Goal: Transaction & Acquisition: Purchase product/service

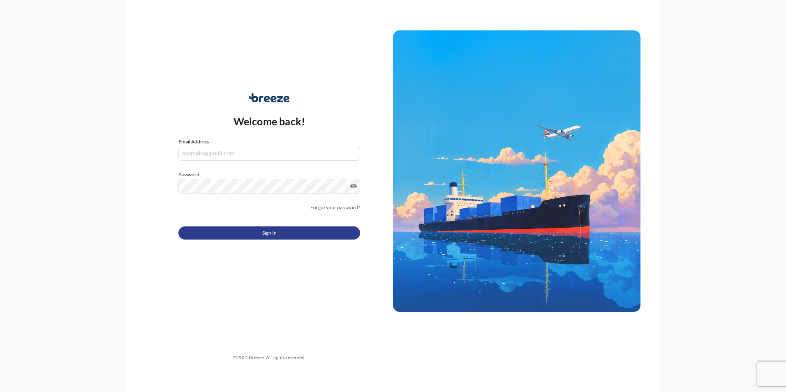
type input "[EMAIL_ADDRESS][DOMAIN_NAME]"
click at [279, 237] on button "Sign In" at bounding box center [269, 233] width 182 height 13
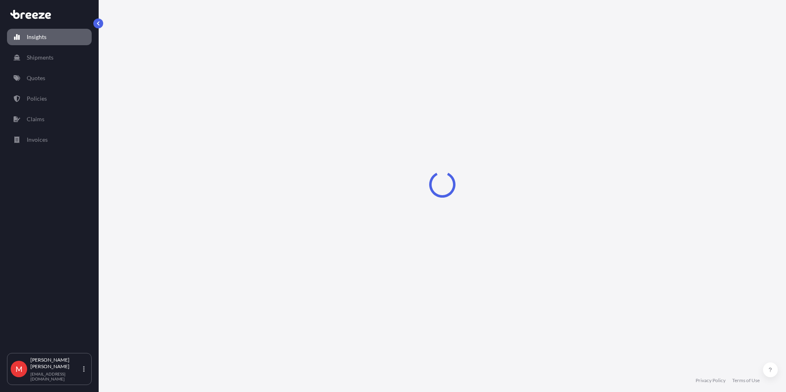
select select "2025"
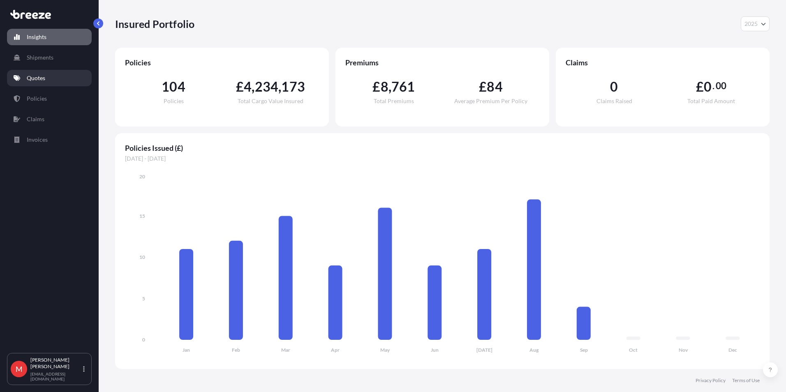
click at [57, 76] on link "Quotes" at bounding box center [49, 78] width 85 height 16
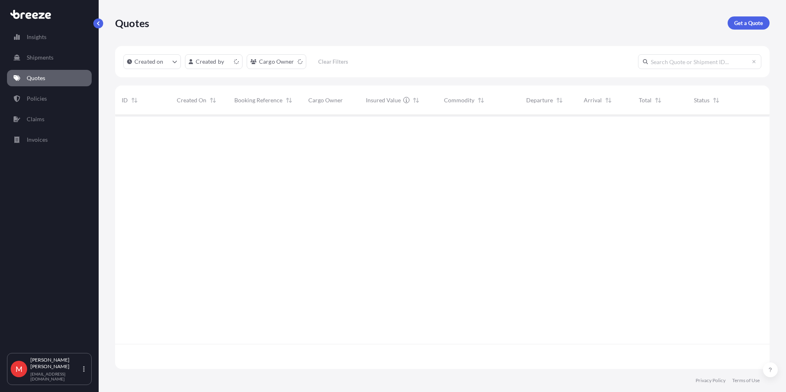
scroll to position [252, 648]
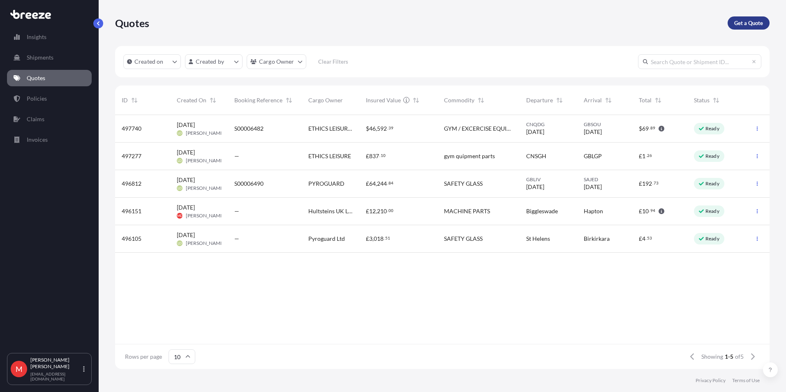
click at [742, 21] on p "Get a Quote" at bounding box center [748, 23] width 29 height 8
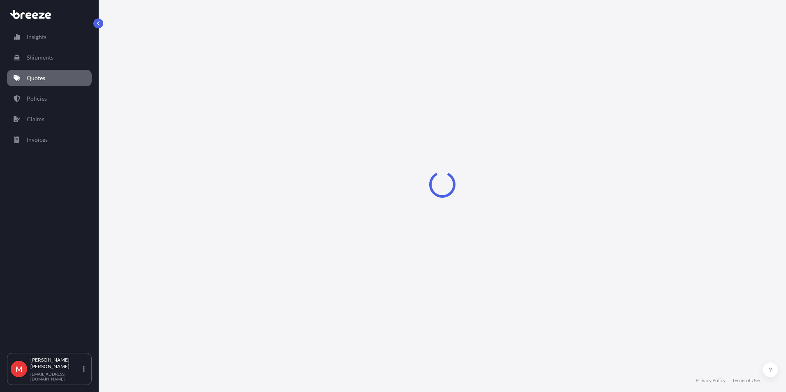
select select "Sea"
select select "1"
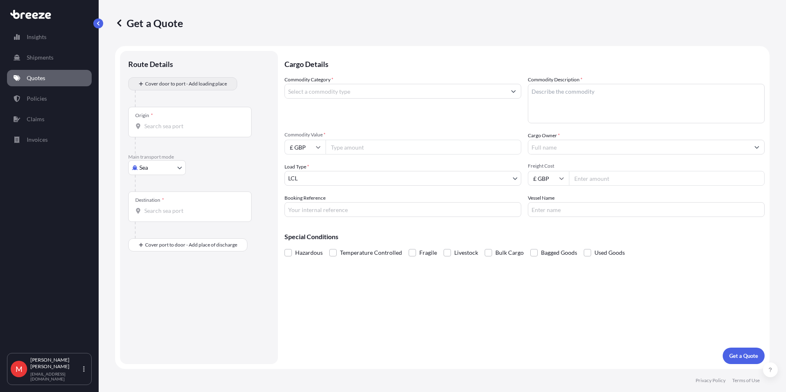
click at [160, 77] on div "Cover door to port - Add loading place" at bounding box center [182, 83] width 95 height 15
click at [162, 172] on body "Insights Shipments Quotes Policies Claims Invoices M [PERSON_NAME] [PERSON_NAME…" at bounding box center [393, 196] width 786 height 392
click at [159, 202] on div "Air" at bounding box center [157, 204] width 51 height 15
select select "Air"
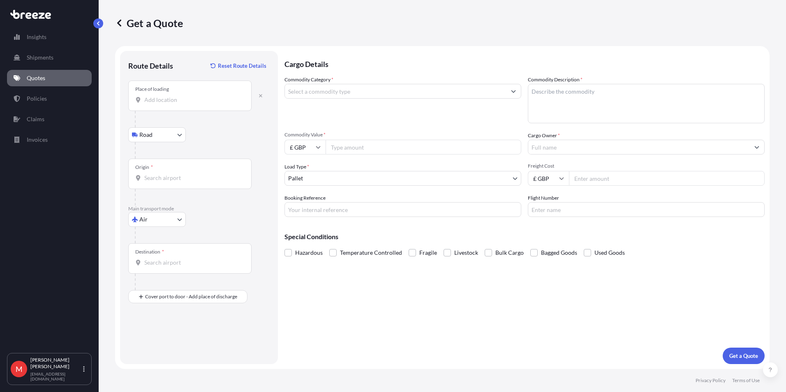
click at [160, 174] on input "Origin *" at bounding box center [192, 178] width 97 height 8
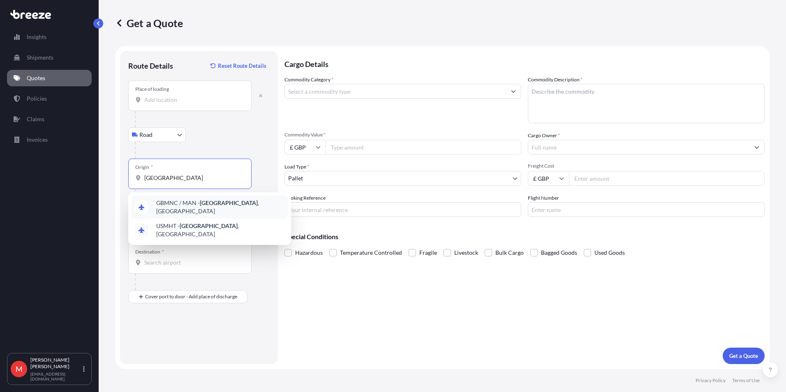
click at [169, 204] on span "GBMNC / MAN - [GEOGRAPHIC_DATA] , [GEOGRAPHIC_DATA]" at bounding box center [220, 207] width 128 height 16
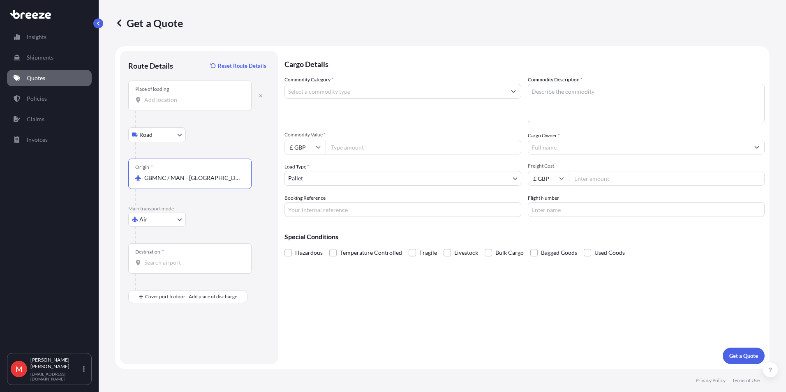
type input "GBMNC / MAN - [GEOGRAPHIC_DATA], [GEOGRAPHIC_DATA]"
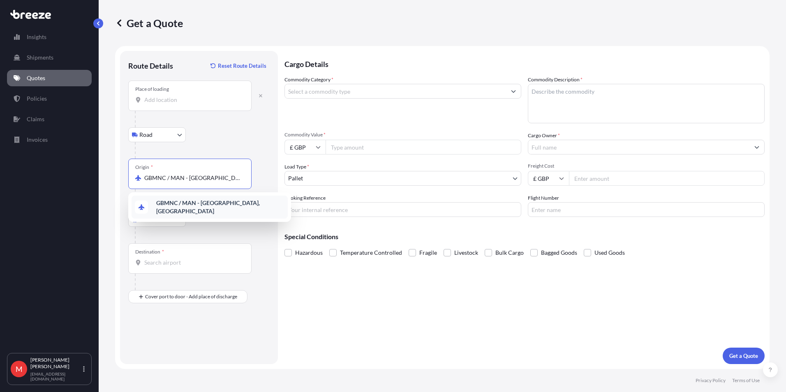
click at [183, 199] on div "GBMNC / MAN - [GEOGRAPHIC_DATA], [GEOGRAPHIC_DATA]" at bounding box center [210, 207] width 156 height 23
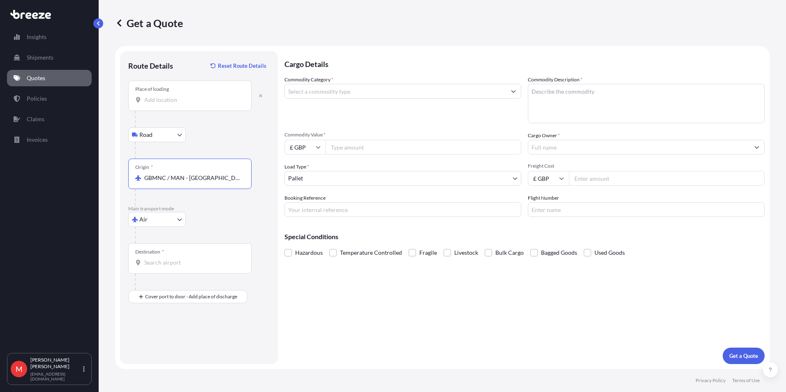
click at [162, 268] on div "Destination *" at bounding box center [189, 258] width 123 height 30
click at [162, 267] on input "Destination *" at bounding box center [192, 263] width 97 height 8
type input "LCUVF - Hewanorra Intl Apt, [GEOGRAPHIC_DATA][DATE]"
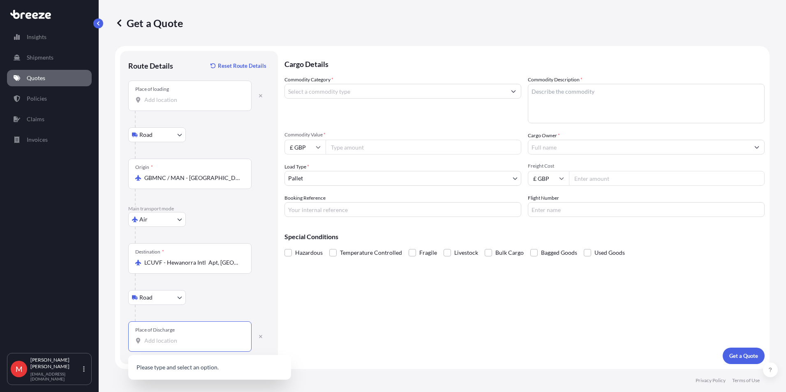
click at [160, 339] on input "Place of Discharge" at bounding box center [192, 341] width 97 height 8
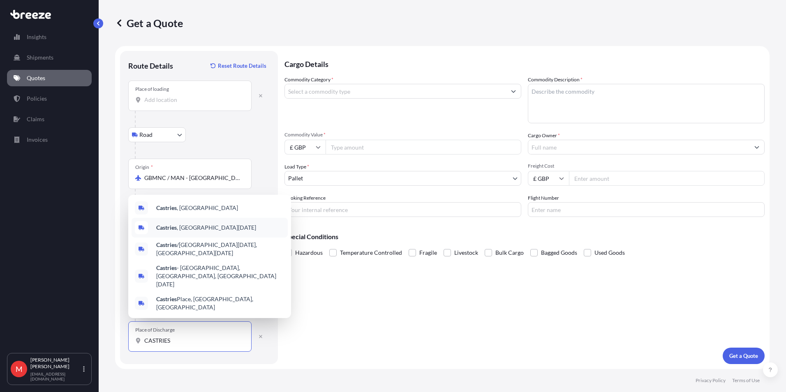
click at [186, 232] on span "Castries , [GEOGRAPHIC_DATA][DATE]" at bounding box center [206, 228] width 100 height 8
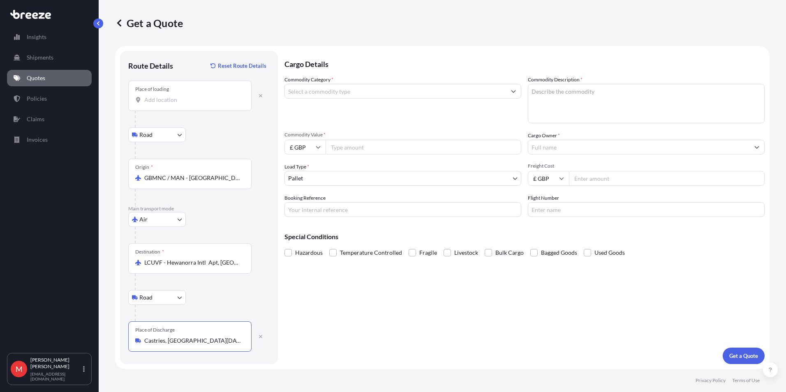
type input "Castries, [GEOGRAPHIC_DATA][DATE]"
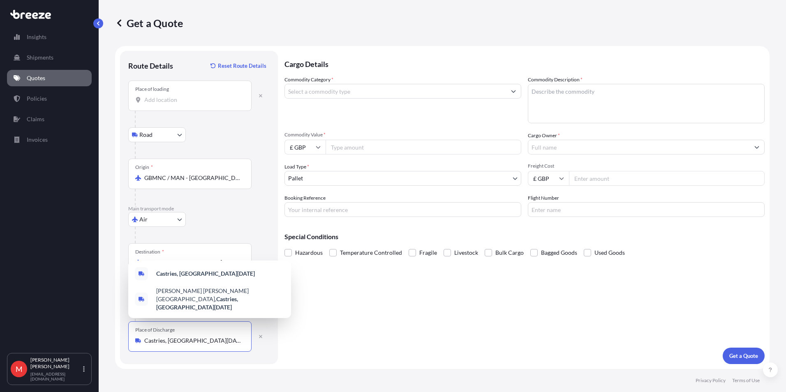
click at [168, 180] on input "GBMNC / MAN - [GEOGRAPHIC_DATA], [GEOGRAPHIC_DATA]" at bounding box center [192, 178] width 97 height 8
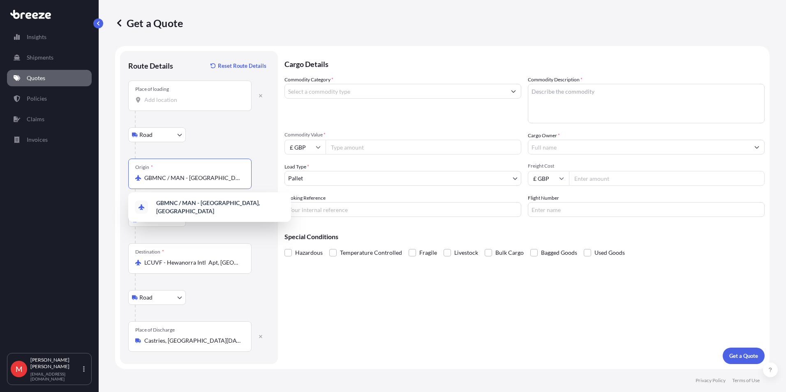
click at [168, 180] on input "GBMNC / MAN - [GEOGRAPHIC_DATA], [GEOGRAPHIC_DATA]" at bounding box center [192, 178] width 97 height 8
click at [203, 206] on span "ESBIO - Bilb ao, [GEOGRAPHIC_DATA]" at bounding box center [204, 205] width 97 height 8
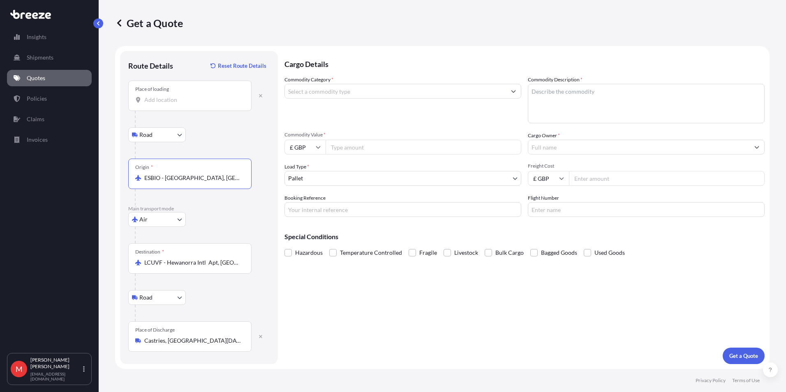
type input "ESBIO - [GEOGRAPHIC_DATA], [GEOGRAPHIC_DATA]"
click at [328, 91] on input "Commodity Category *" at bounding box center [395, 91] width 221 height 15
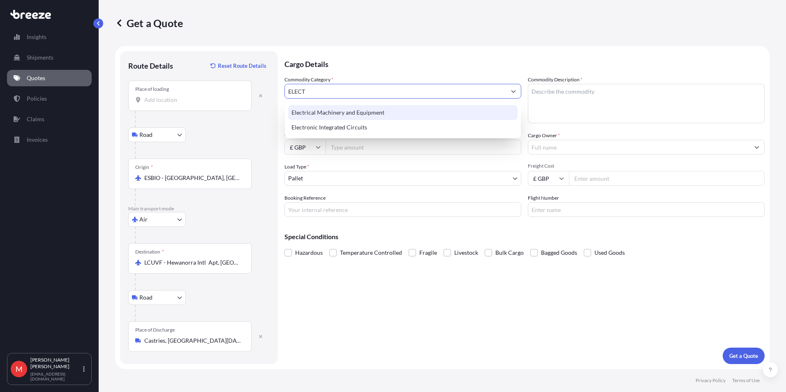
click at [328, 108] on div "Electrical Machinery and Equipment" at bounding box center [402, 112] width 229 height 15
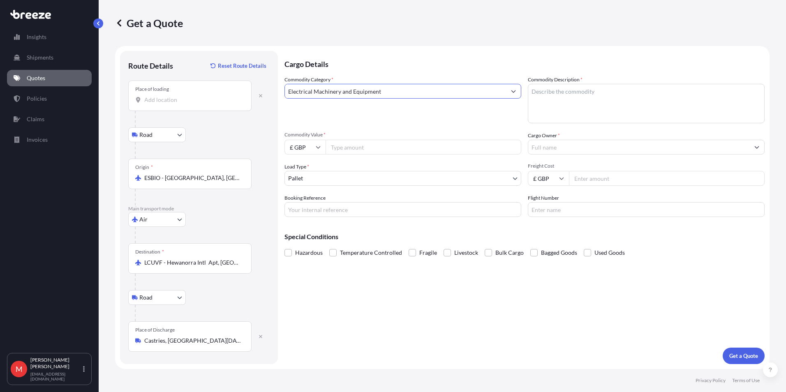
type input "Electrical Machinery and Equipment"
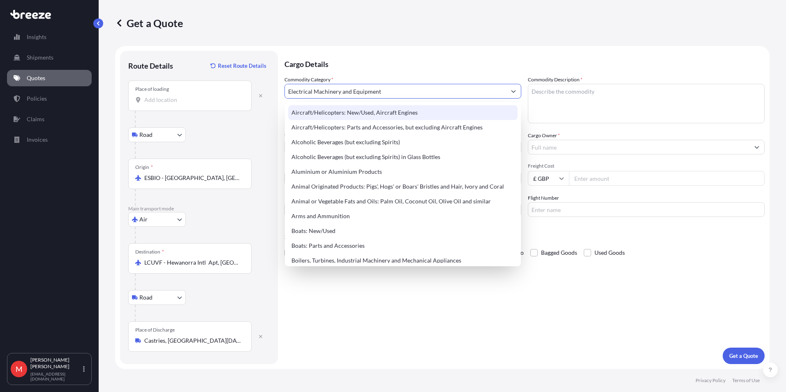
click at [557, 105] on textarea "Commodity Description *" at bounding box center [646, 103] width 237 height 39
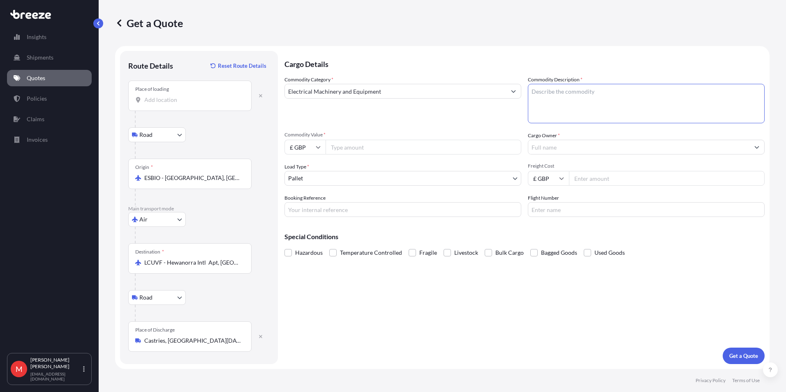
paste textarea "MESA AE-85 MOTOR MECHANISM WITH 8NO + 8NC AUX CONTACTS"
type textarea "MESA AE-85 MOTOR MECHANISM WITH 8NO + 8NC AUX CONTACTS"
click at [385, 154] on input "Commodity Value *" at bounding box center [424, 147] width 196 height 15
click at [310, 146] on input "£ GBP" at bounding box center [305, 147] width 41 height 15
click at [307, 201] on div "$ USD" at bounding box center [305, 205] width 35 height 16
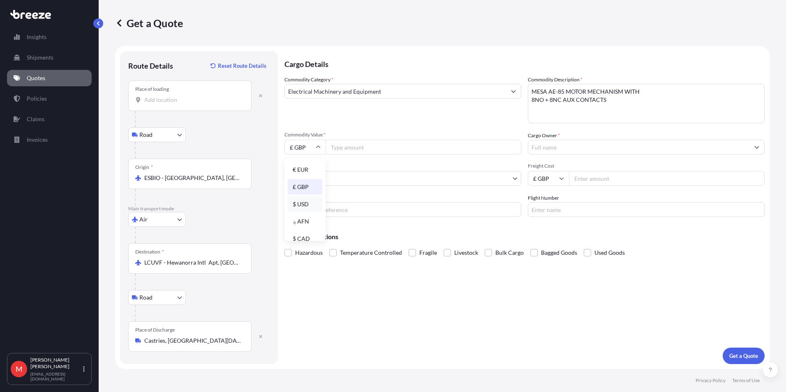
type input "$ USD"
click at [356, 150] on input "Commodity Value *" at bounding box center [424, 147] width 196 height 15
type input "23838.05"
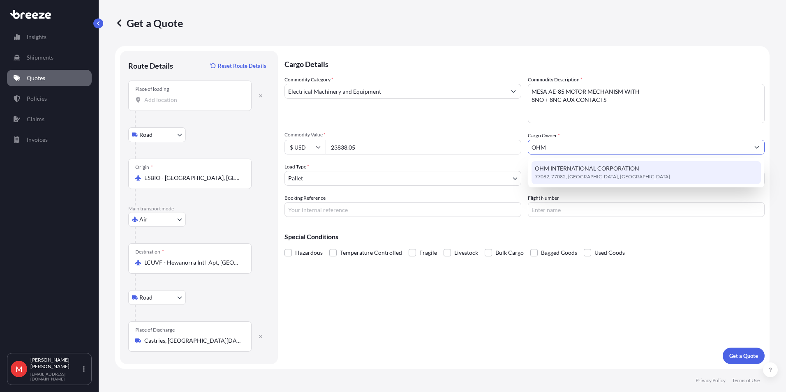
click at [567, 178] on span "77082, 77082, [GEOGRAPHIC_DATA], [GEOGRAPHIC_DATA]" at bounding box center [602, 177] width 135 height 8
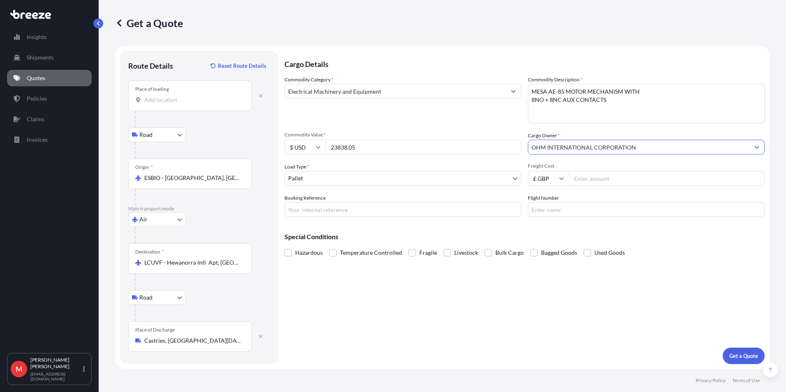
type input "OHM INTERNATIONAL CORPORATION"
click at [612, 179] on input "Freight Cost" at bounding box center [667, 178] width 196 height 15
type input "2045"
type input "S00006578"
click at [563, 215] on input "EI07496" at bounding box center [646, 209] width 237 height 15
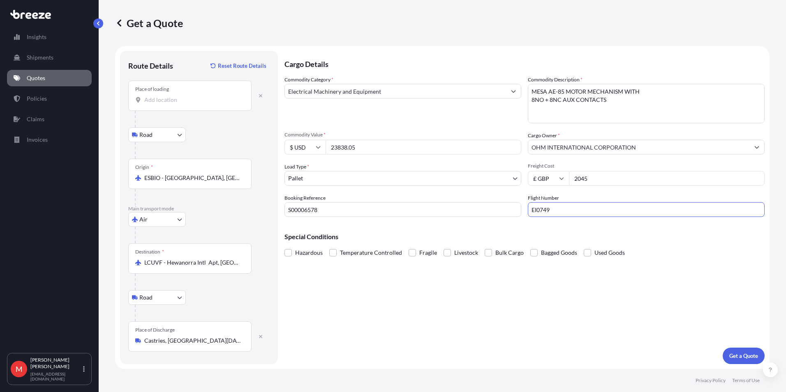
type input "EI0749"
click at [549, 307] on div "Cargo Details Commodity Category * Electrical Machinery and Equipment Commodity…" at bounding box center [525, 207] width 480 height 313
click at [715, 346] on div "Cargo Details Commodity Category * Electrical Machinery and Equipment Commodity…" at bounding box center [525, 207] width 480 height 313
click at [727, 354] on button "Get a Quote" at bounding box center [744, 356] width 42 height 16
click at [197, 103] on input "Place of loading Please select a place of loading" at bounding box center [192, 100] width 97 height 8
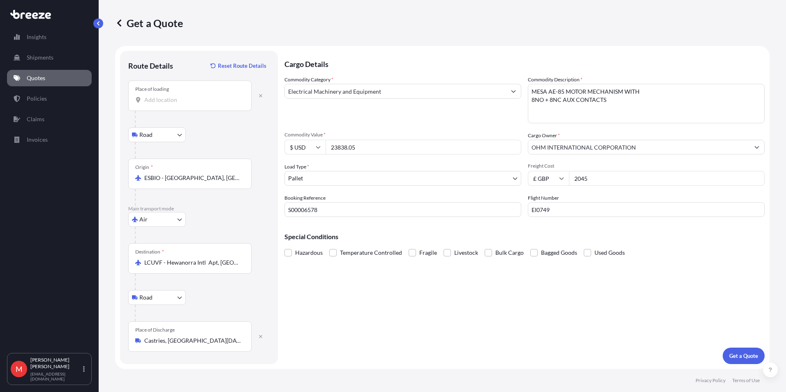
click at [150, 104] on input "Place of loading" at bounding box center [192, 100] width 97 height 8
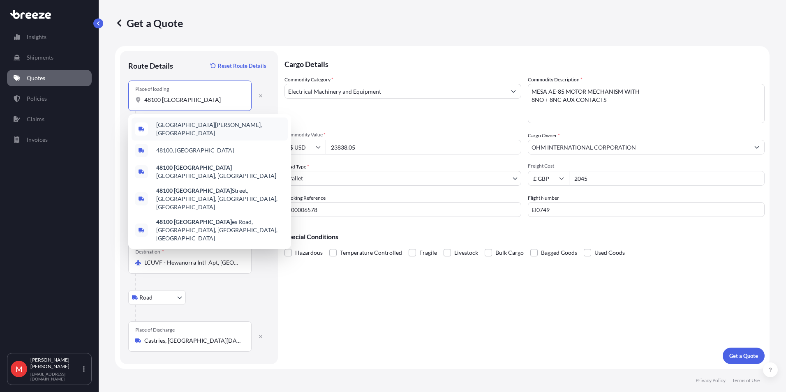
click at [164, 120] on div "[GEOGRAPHIC_DATA][PERSON_NAME], [GEOGRAPHIC_DATA]" at bounding box center [210, 129] width 156 height 23
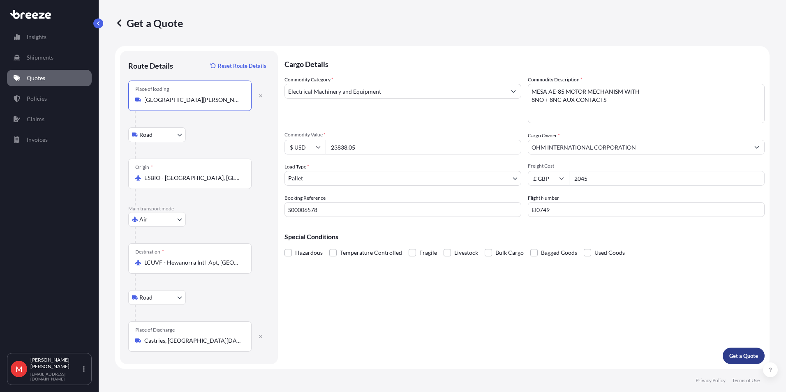
type input "[GEOGRAPHIC_DATA][PERSON_NAME], [GEOGRAPHIC_DATA]"
click at [742, 354] on p "Get a Quote" at bounding box center [743, 356] width 29 height 8
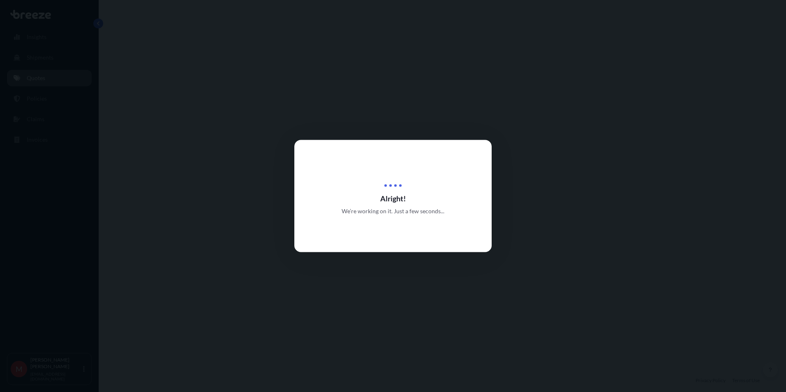
select select "Road"
select select "Air"
select select "Road"
select select "1"
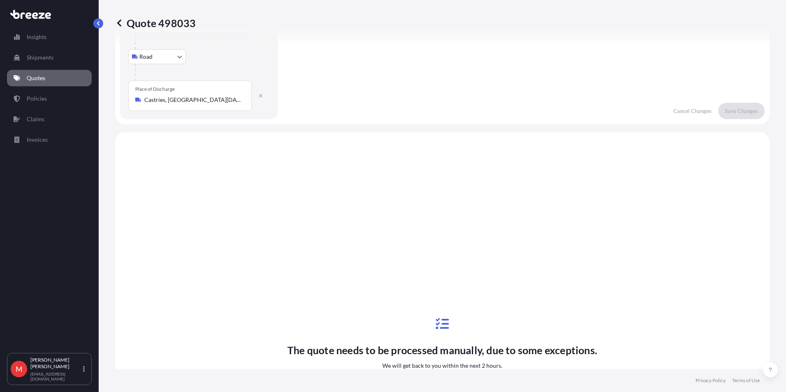
scroll to position [329, 0]
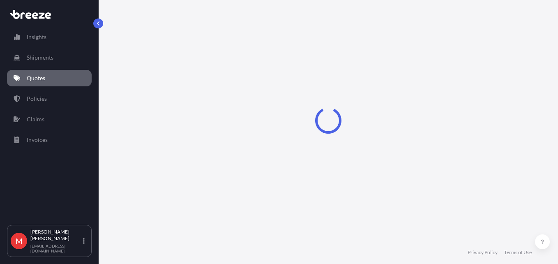
select select "Road"
select select "Air"
select select "Road"
select select "1"
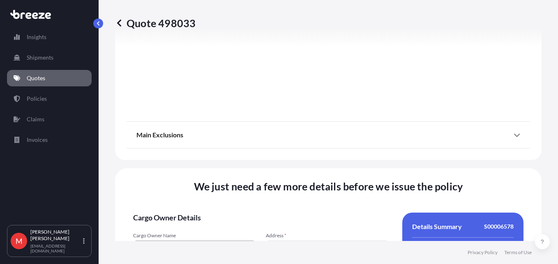
scroll to position [1184, 0]
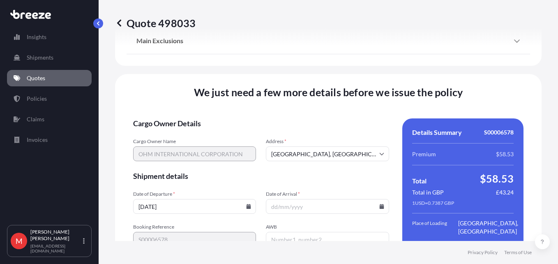
click at [243, 199] on input "02/09/2025" at bounding box center [194, 206] width 123 height 15
click at [246, 204] on icon at bounding box center [248, 206] width 5 height 5
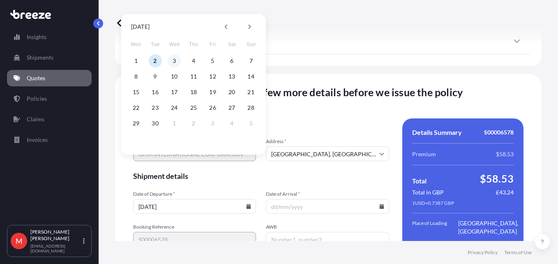
click at [170, 61] on button "3" at bounding box center [174, 60] width 13 height 13
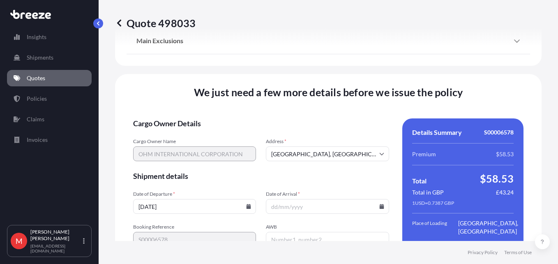
type input "03/09/2025"
click at [374, 199] on input "Date of Arrival *" at bounding box center [327, 206] width 123 height 15
click at [380, 204] on icon at bounding box center [382, 206] width 5 height 5
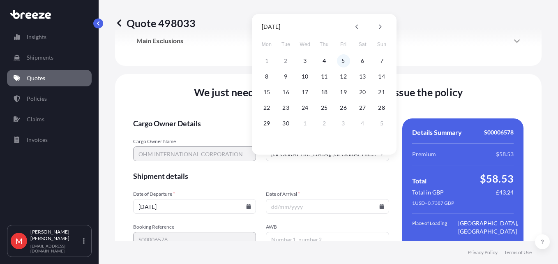
click at [347, 59] on button "5" at bounding box center [343, 60] width 13 height 13
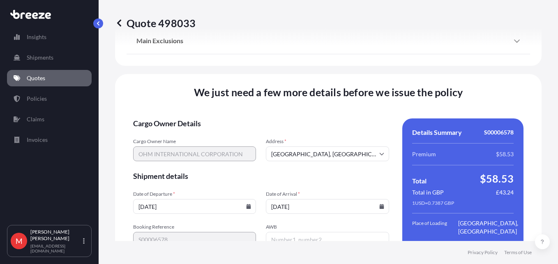
type input "05/09/2025"
click at [310, 232] on input "AWB" at bounding box center [327, 239] width 123 height 15
click at [300, 232] on input "AWB" at bounding box center [327, 239] width 123 height 15
type input "12514915994"
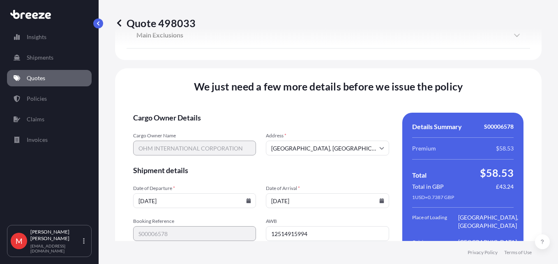
scroll to position [1231, 0]
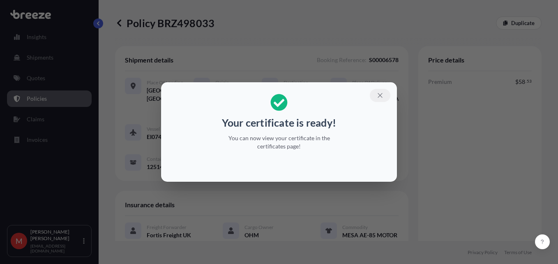
click at [386, 98] on button "button" at bounding box center [380, 95] width 21 height 13
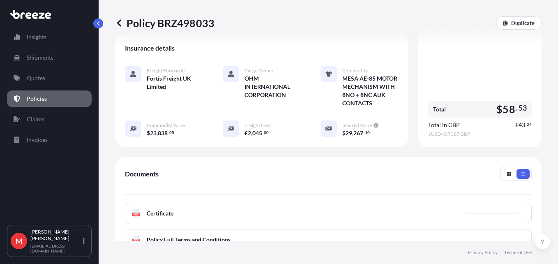
scroll to position [206, 0]
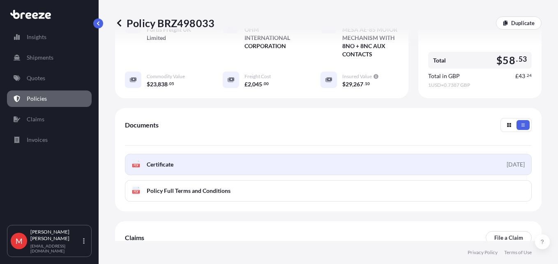
click at [210, 165] on link "PDF Certificate 2025-09-02" at bounding box center [328, 164] width 407 height 21
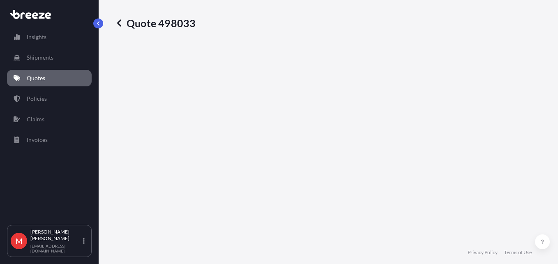
select select "Road"
select select "Air"
select select "Road"
select select "1"
